Goal: Task Accomplishment & Management: Manage account settings

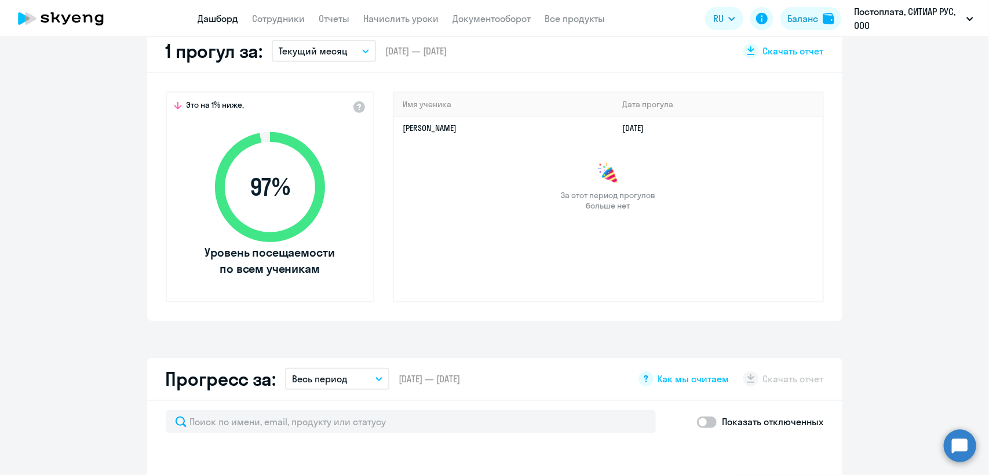
select select "30"
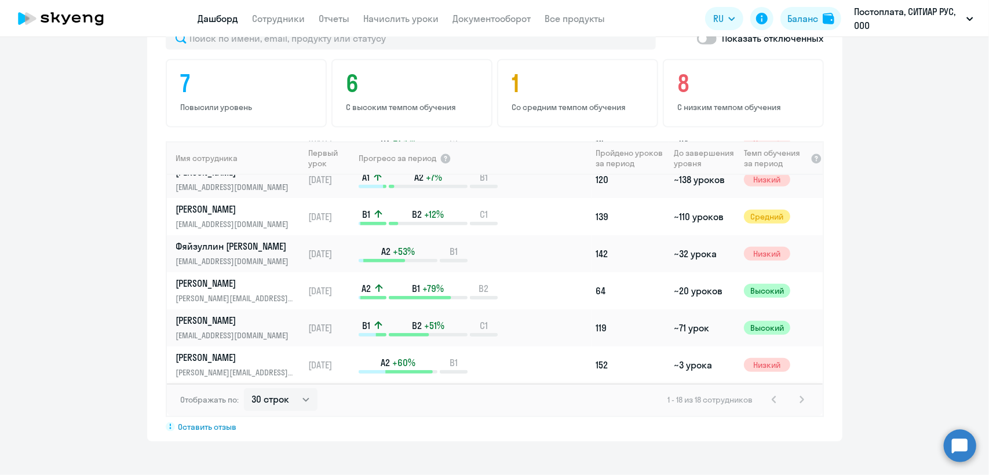
scroll to position [405, 0]
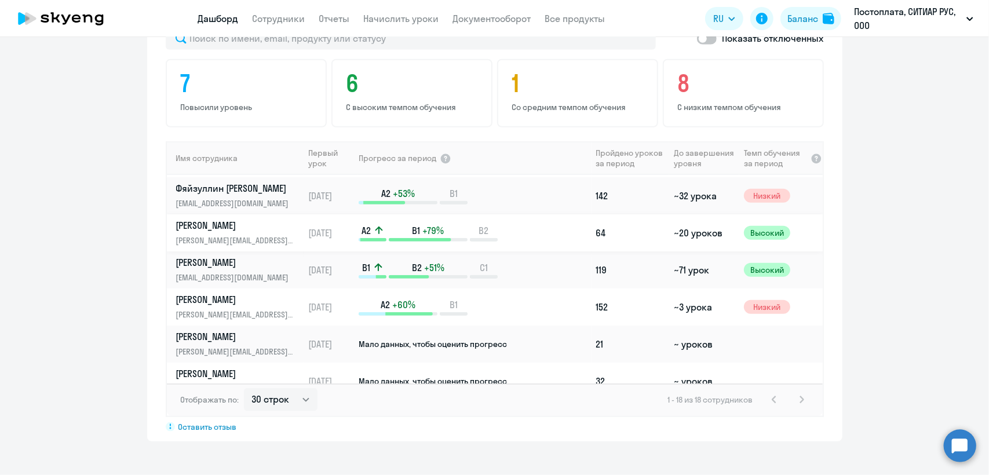
click at [303, 227] on td "[DATE]" at bounding box center [330, 232] width 54 height 37
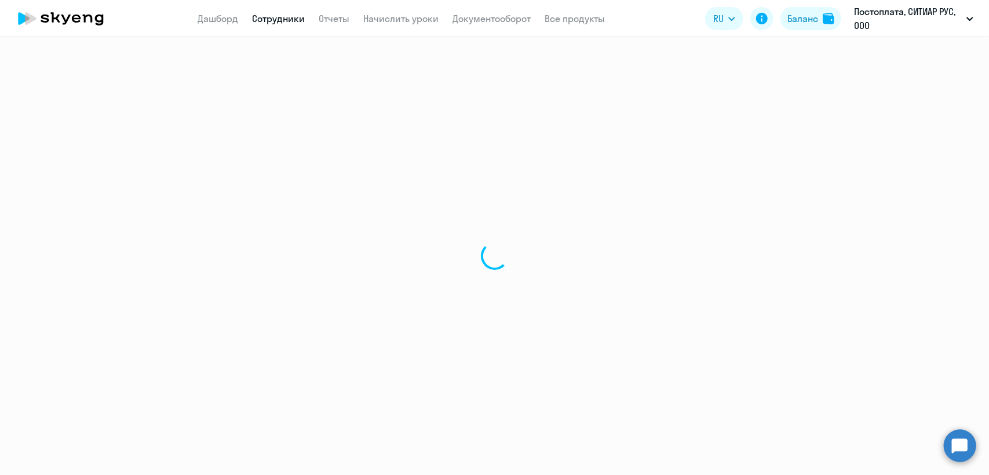
select select "english"
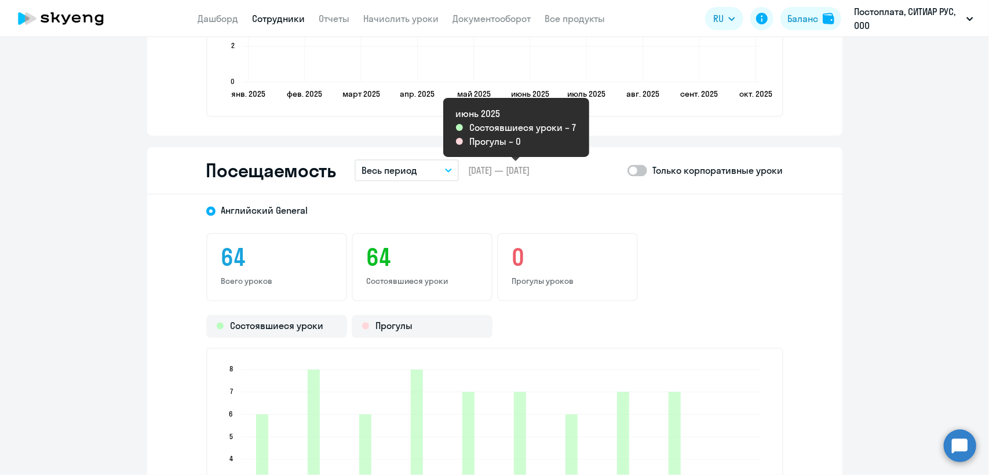
scroll to position [1332, 0]
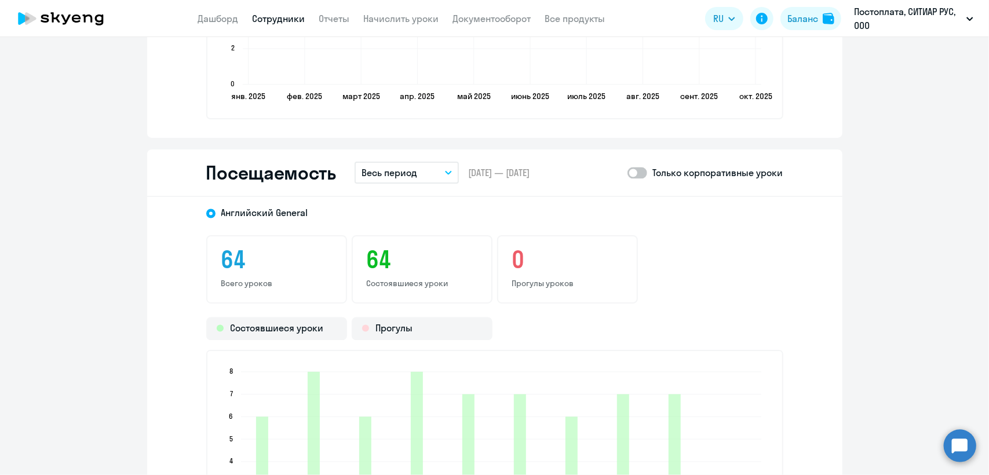
drag, startPoint x: 425, startPoint y: 144, endPoint x: 426, endPoint y: 150, distance: 6.4
click at [428, 167] on button "Весь период" at bounding box center [406, 173] width 104 height 22
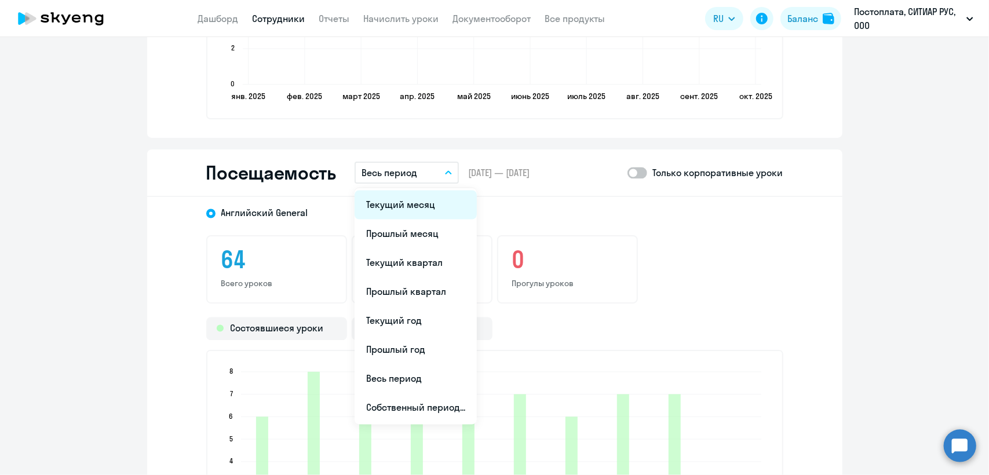
click at [417, 207] on li "Текущий месяц" at bounding box center [415, 205] width 122 height 29
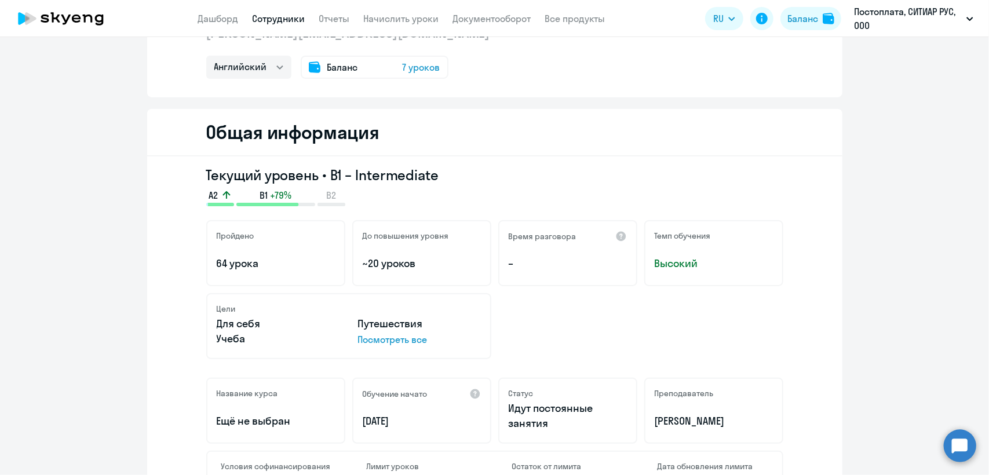
scroll to position [0, 0]
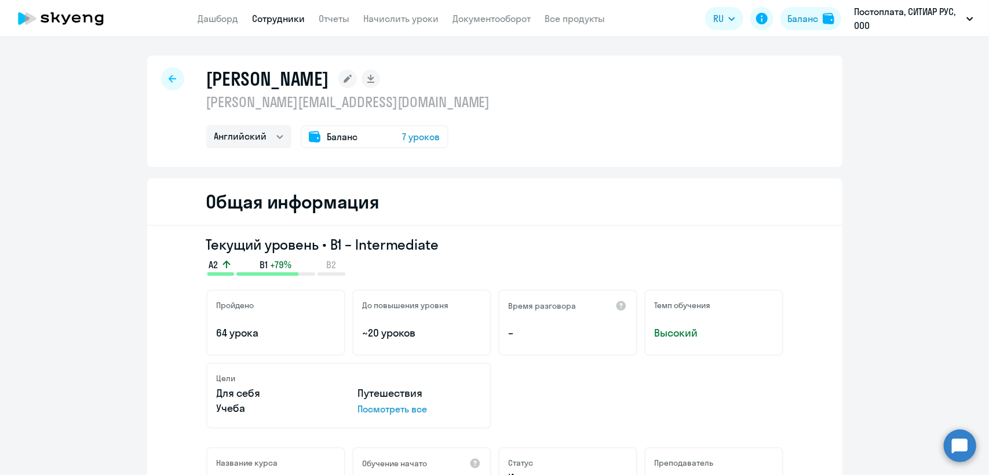
click at [162, 77] on div at bounding box center [172, 78] width 23 height 23
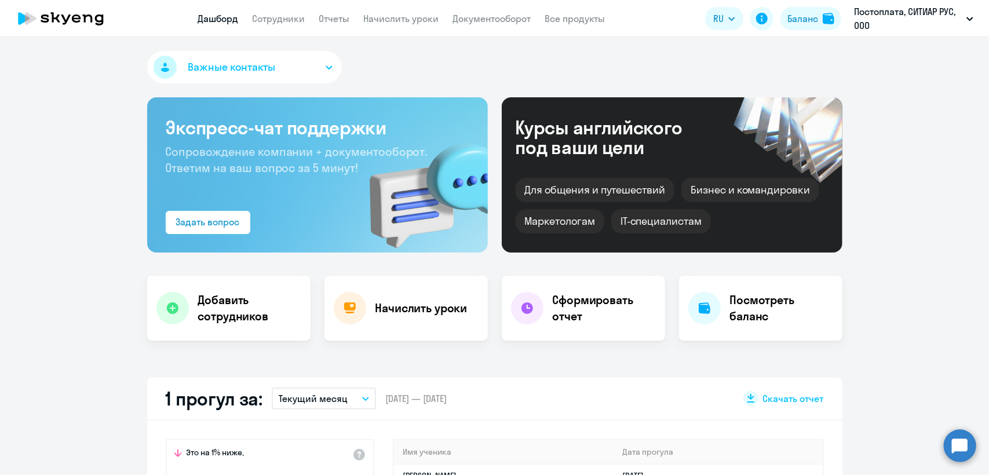
select select "30"
click at [279, 20] on link "Сотрудники" at bounding box center [279, 19] width 53 height 12
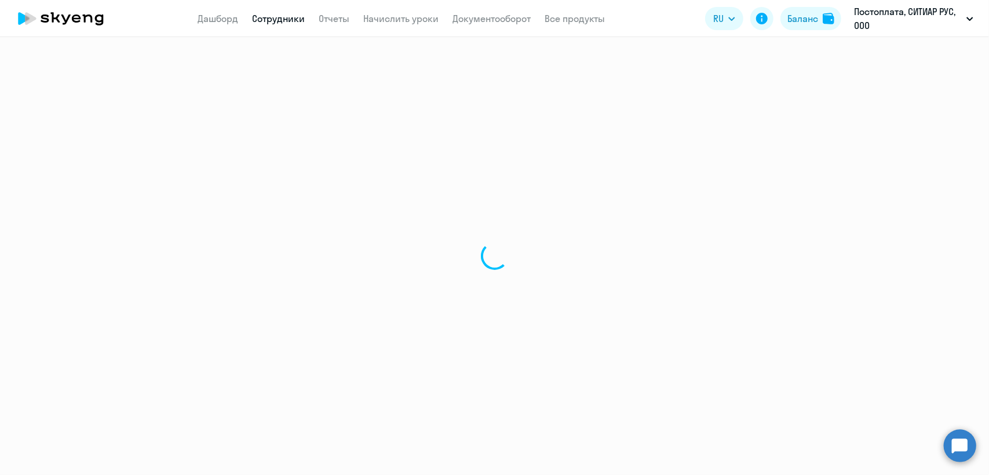
select select "30"
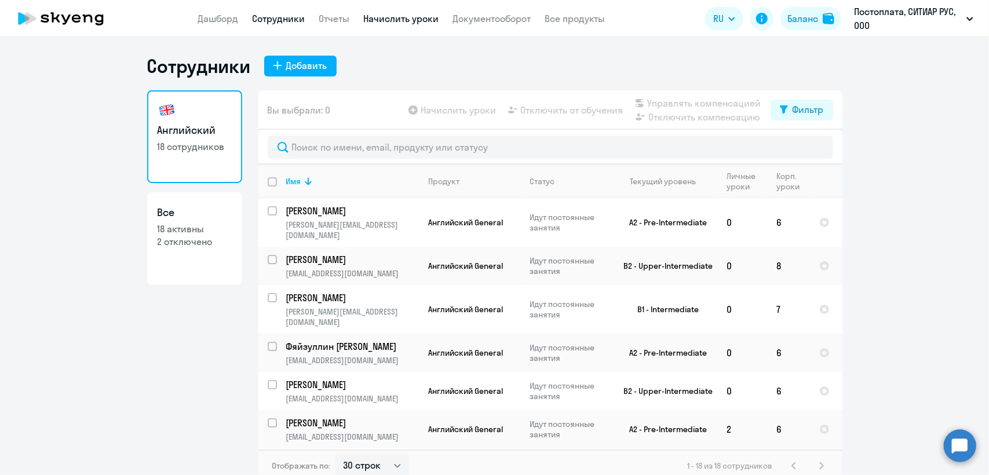
click at [379, 19] on link "Начислить уроки" at bounding box center [401, 19] width 75 height 12
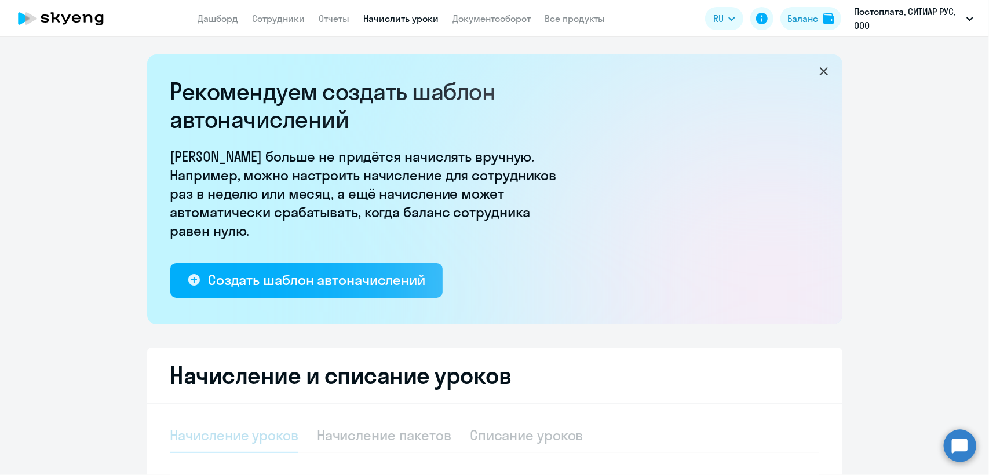
select select "10"
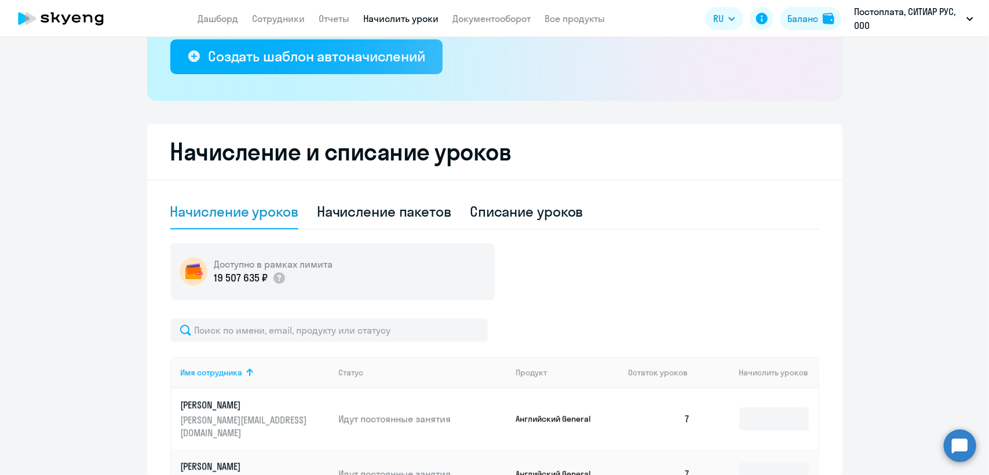
scroll to position [232, 0]
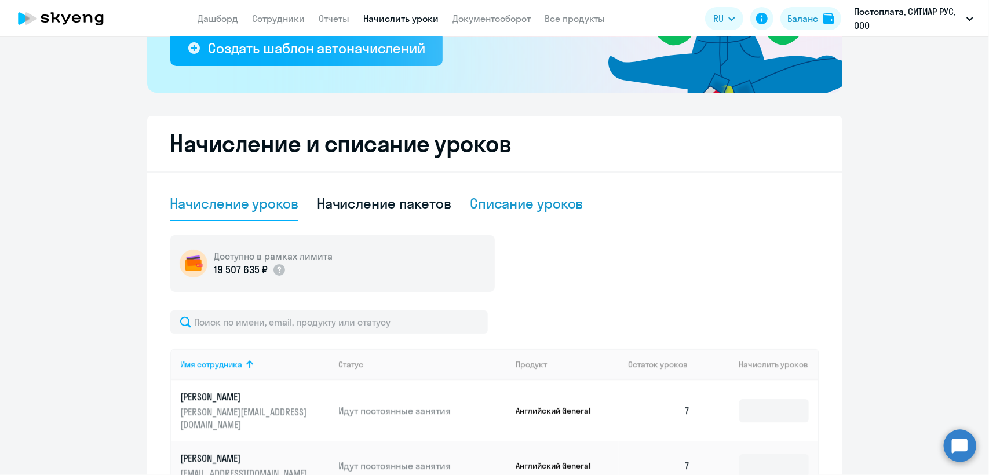
click at [515, 203] on div "Списание уроков" at bounding box center [527, 203] width 114 height 19
select select "10"
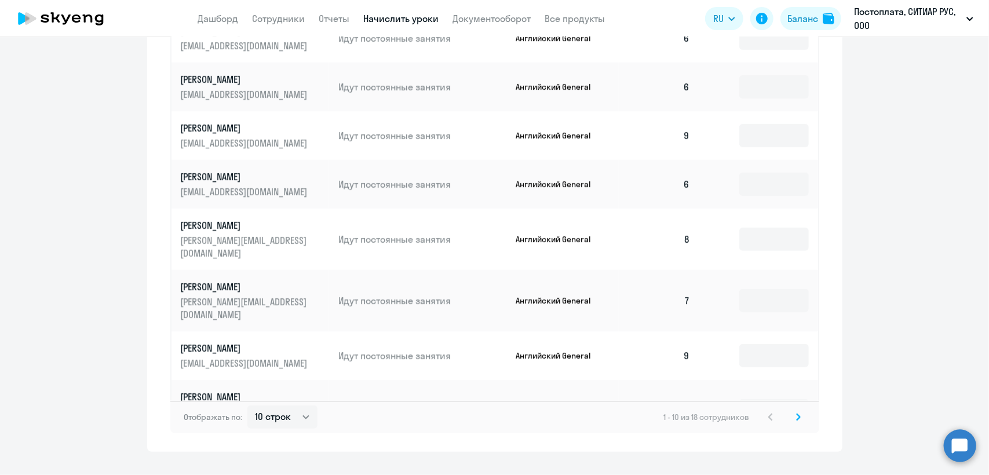
scroll to position [645, 0]
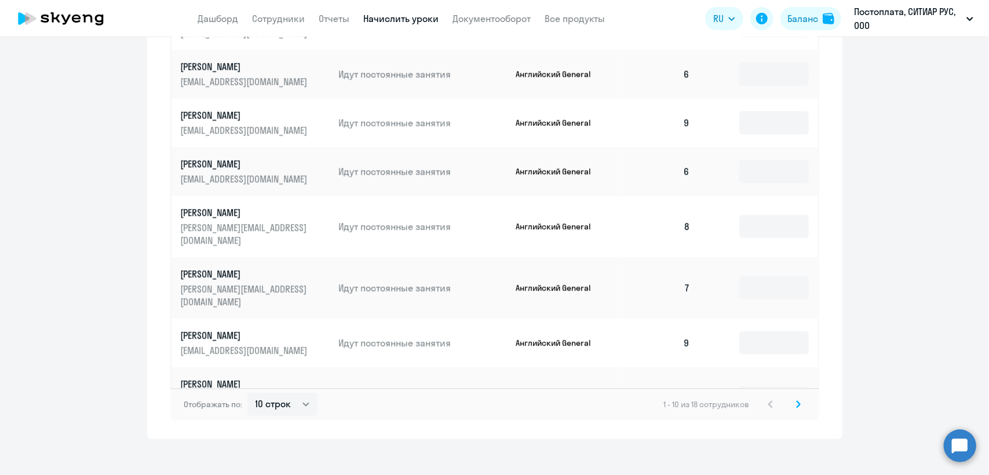
click at [796, 400] on icon at bounding box center [798, 404] width 5 height 8
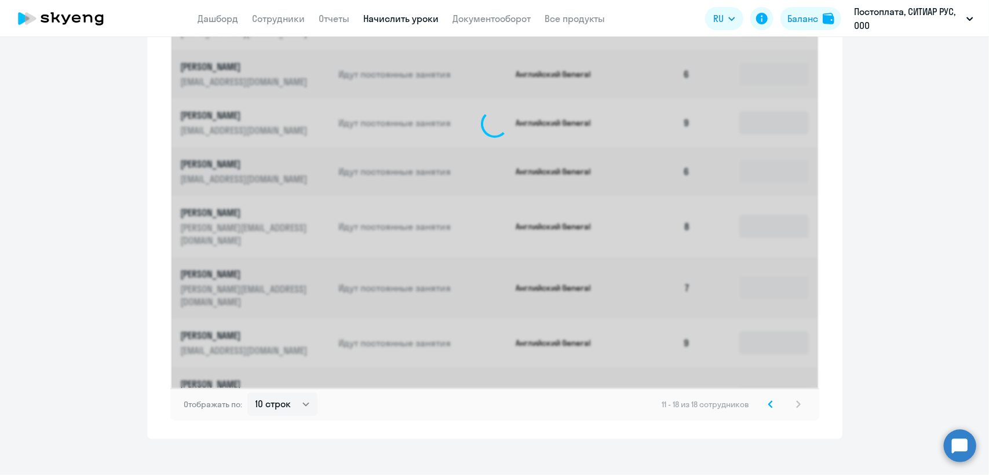
scroll to position [548, 0]
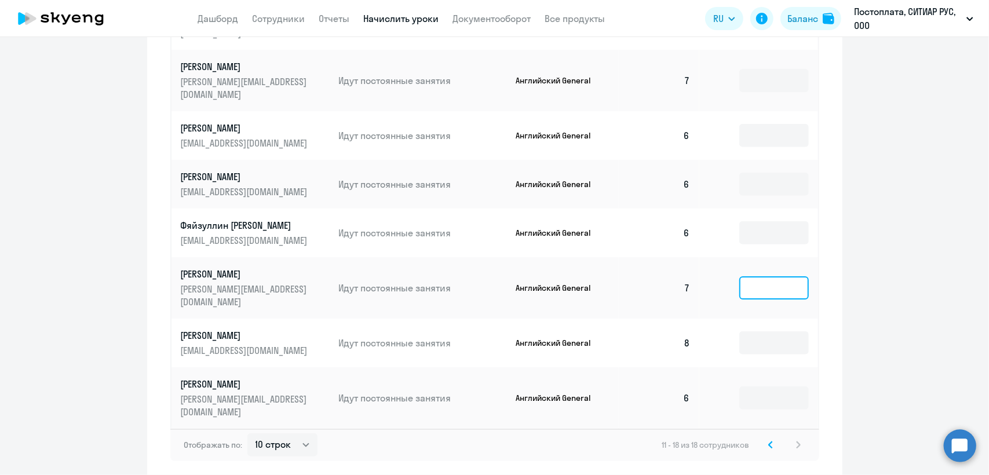
click at [744, 276] on input at bounding box center [774, 287] width 70 height 23
